Goal: Connect with others: Connect with other users

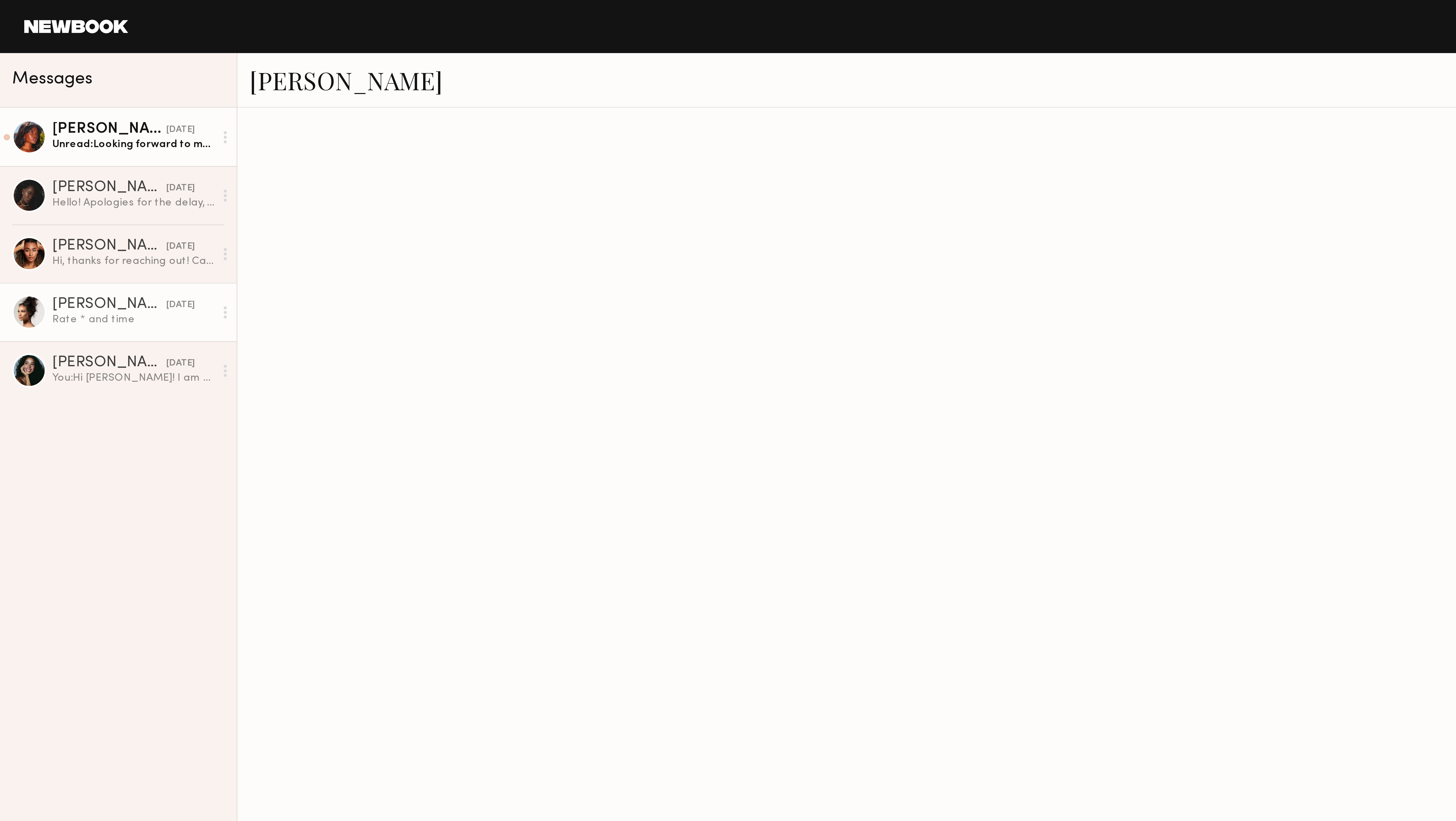
click at [34, 45] on div "[PERSON_NAME]" at bounding box center [36, 43] width 38 height 5
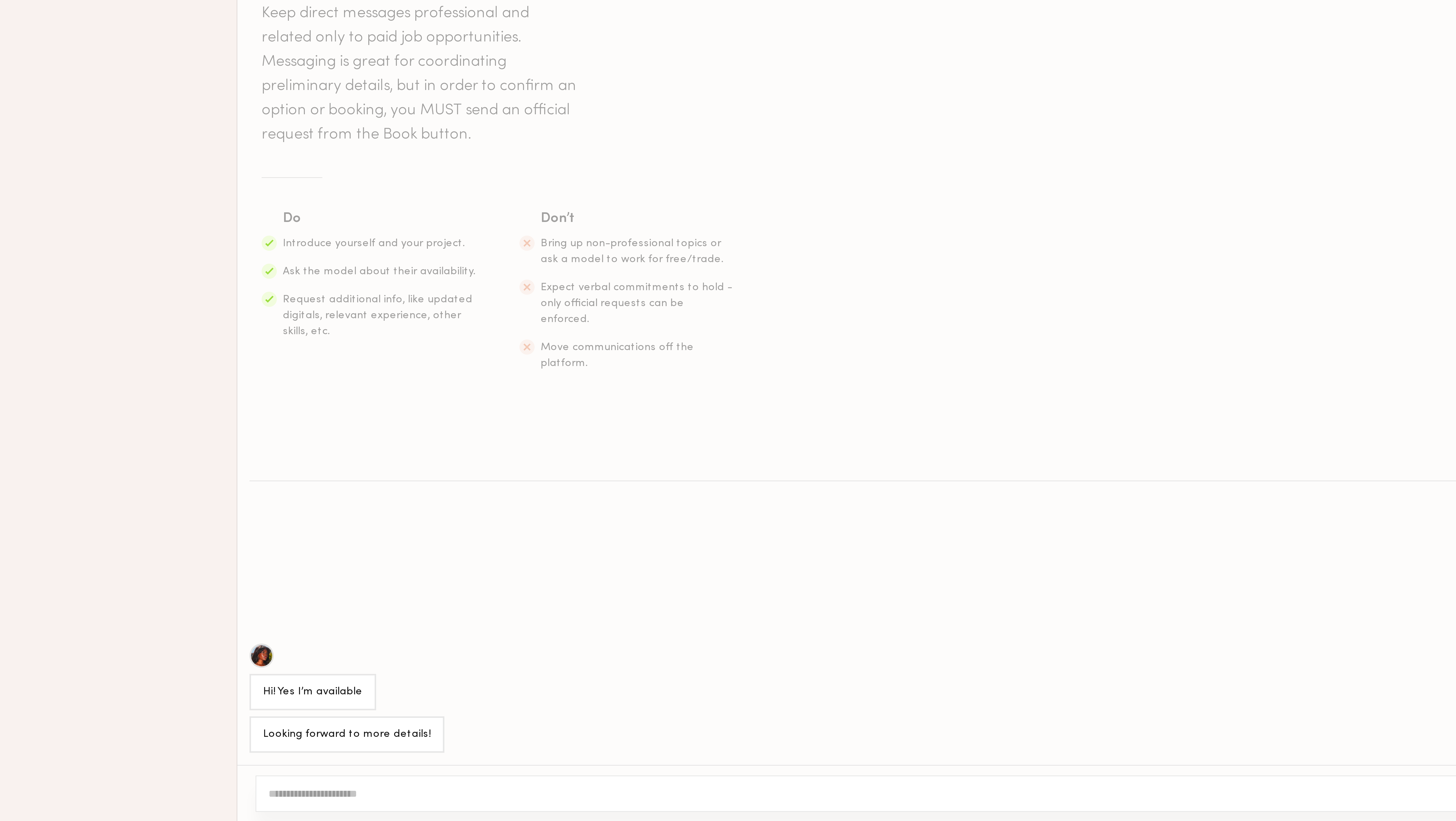
click at [87, 763] on div at bounding box center [87, 766] width 8 height 8
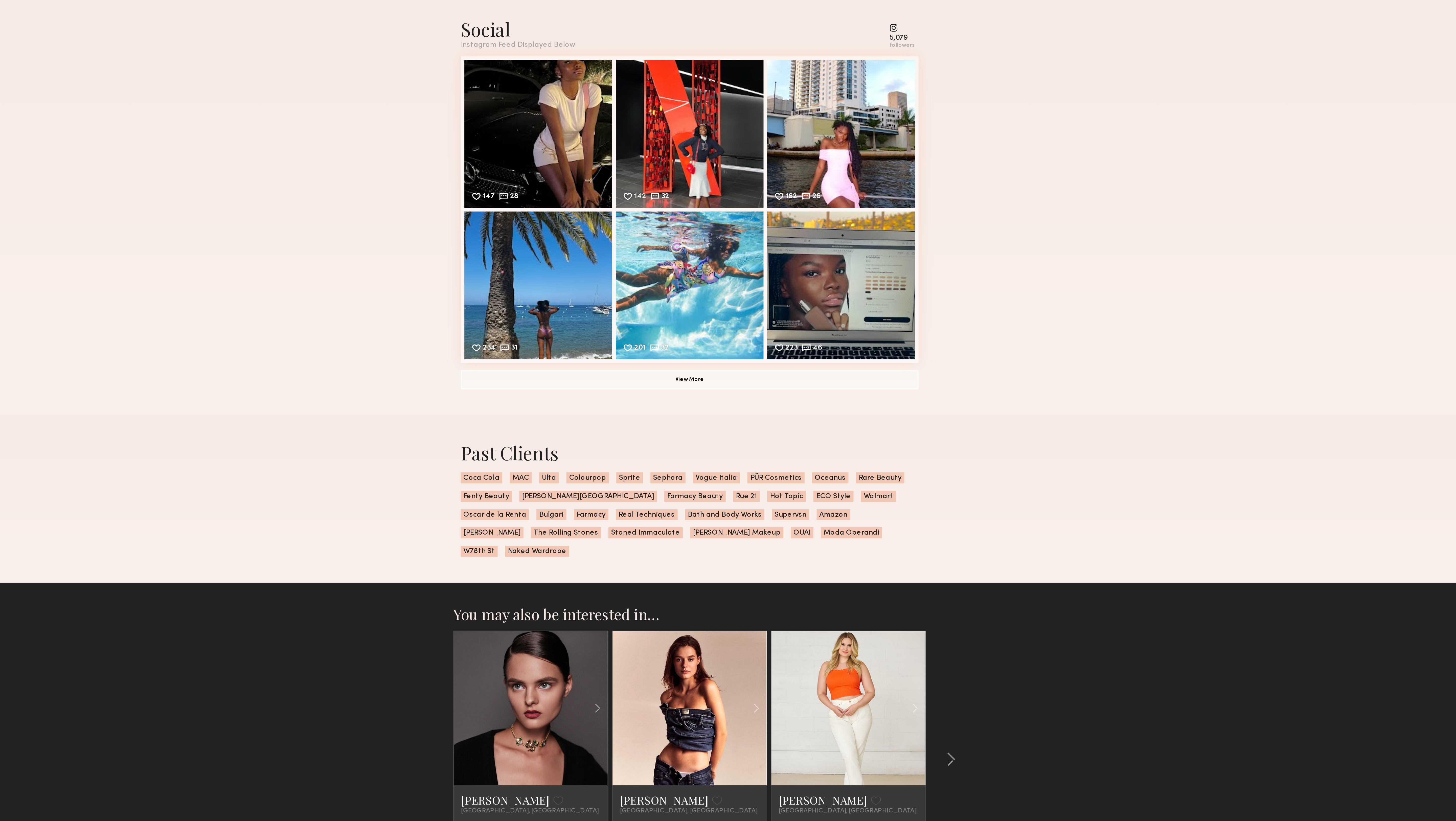
scroll to position [1166, 0]
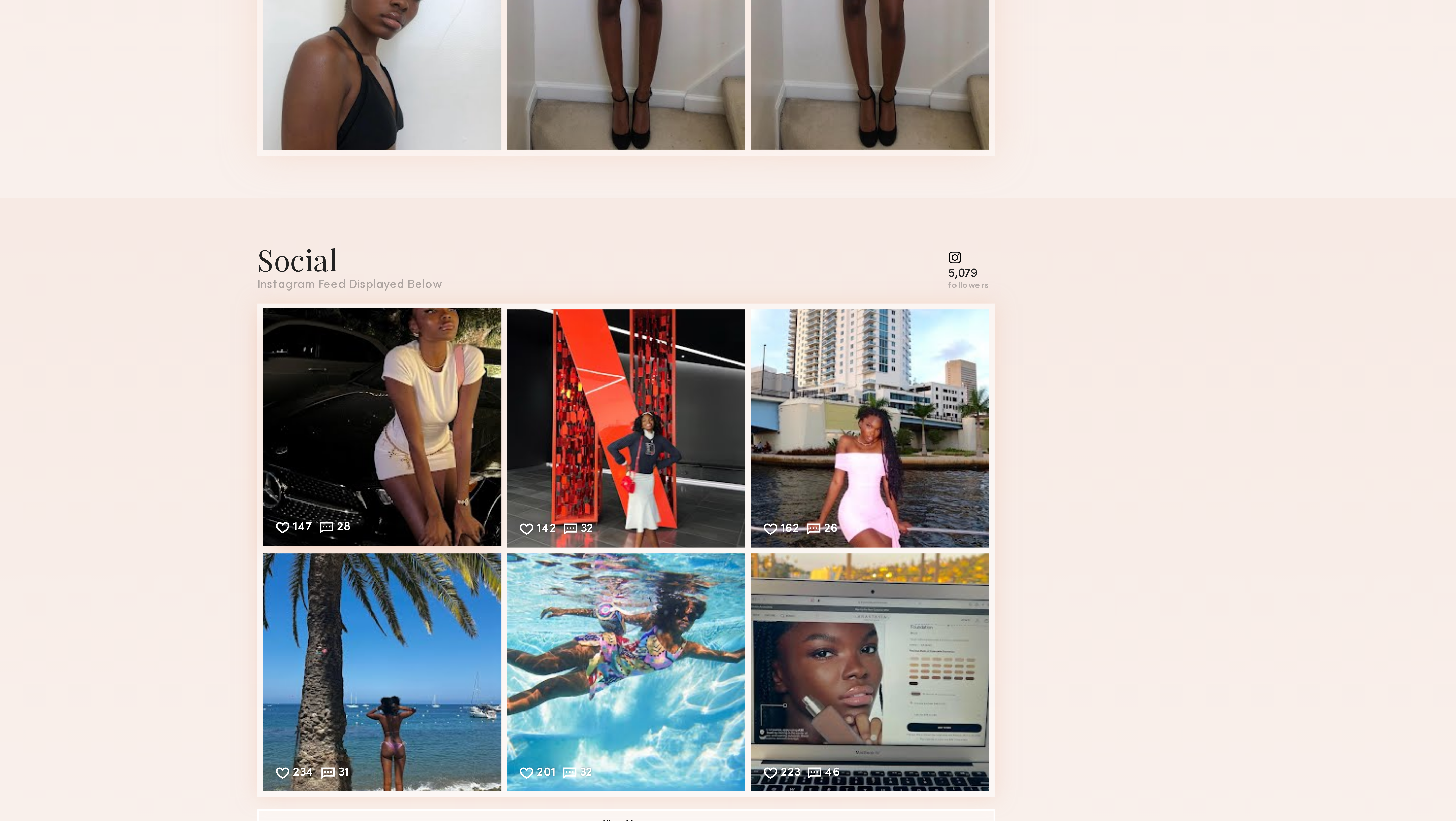
click at [656, 373] on div "147 28 Likes & comments displayed to show model’s engagement" at bounding box center [645, 379] width 81 height 81
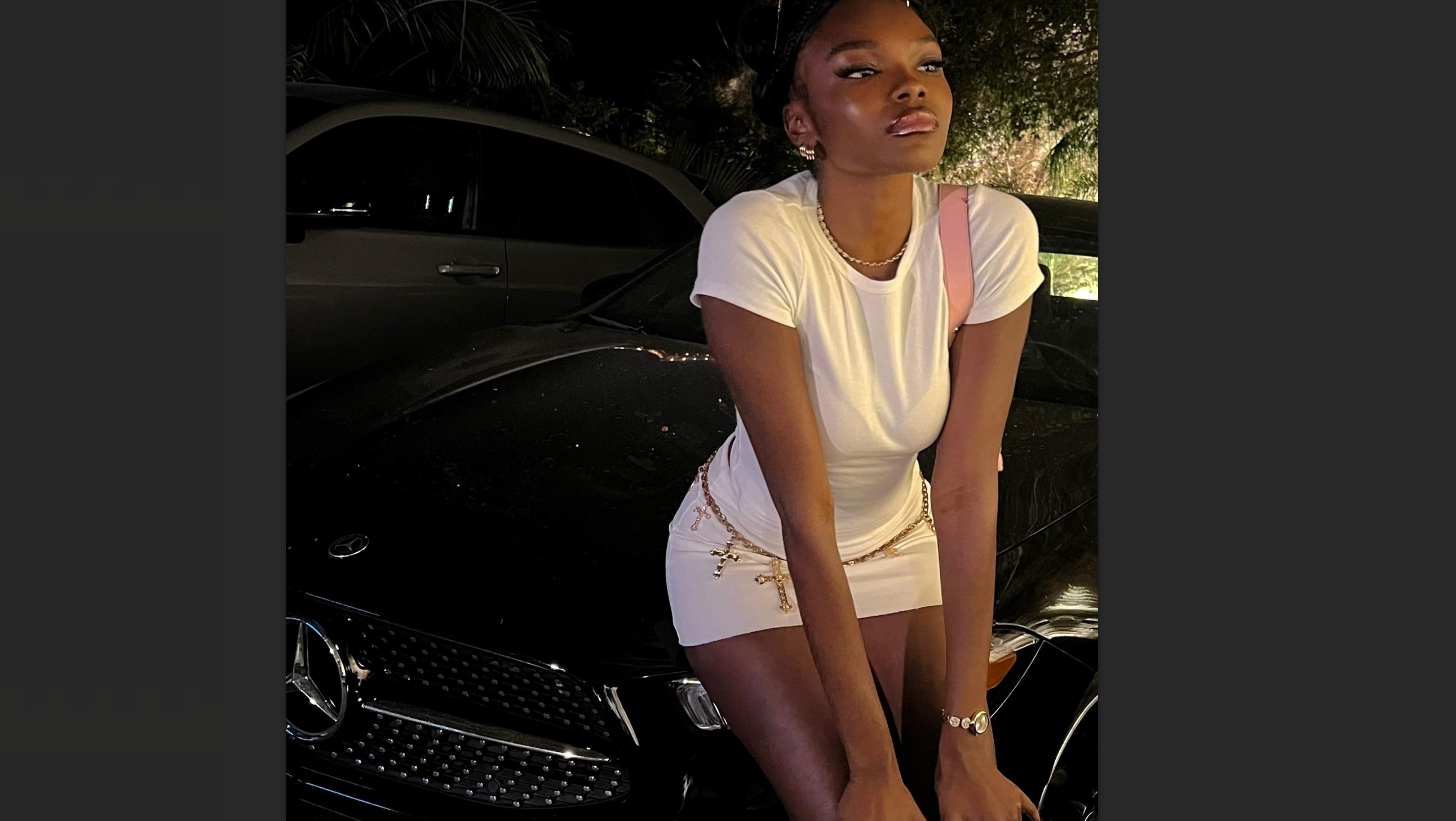
click at [951, 320] on div at bounding box center [728, 406] width 1456 height 797
